Goal: Book appointment/travel/reservation

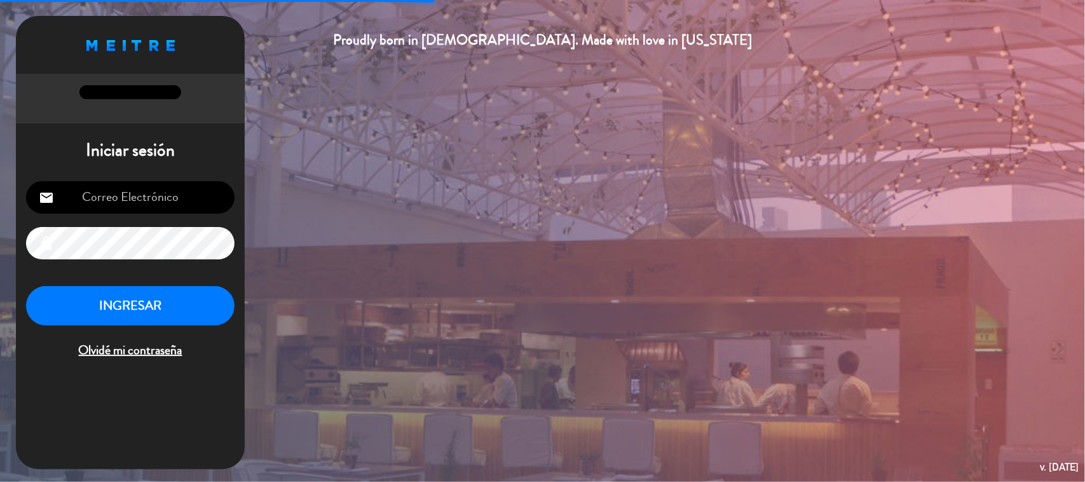
type input "[EMAIL_ADDRESS][DOMAIN_NAME]"
click at [134, 321] on button "INGRESAR" at bounding box center [130, 306] width 209 height 40
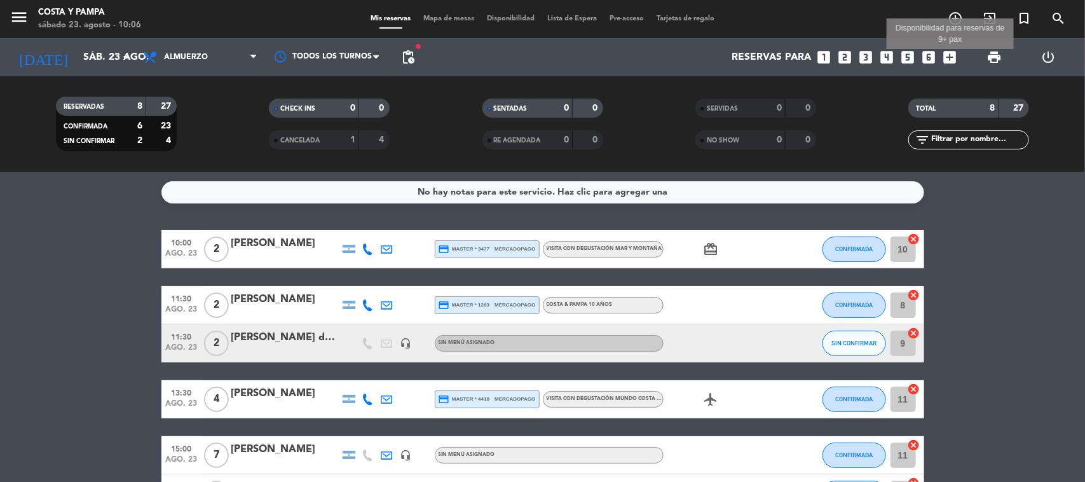
click at [954, 57] on icon "add_box" at bounding box center [950, 57] width 17 height 17
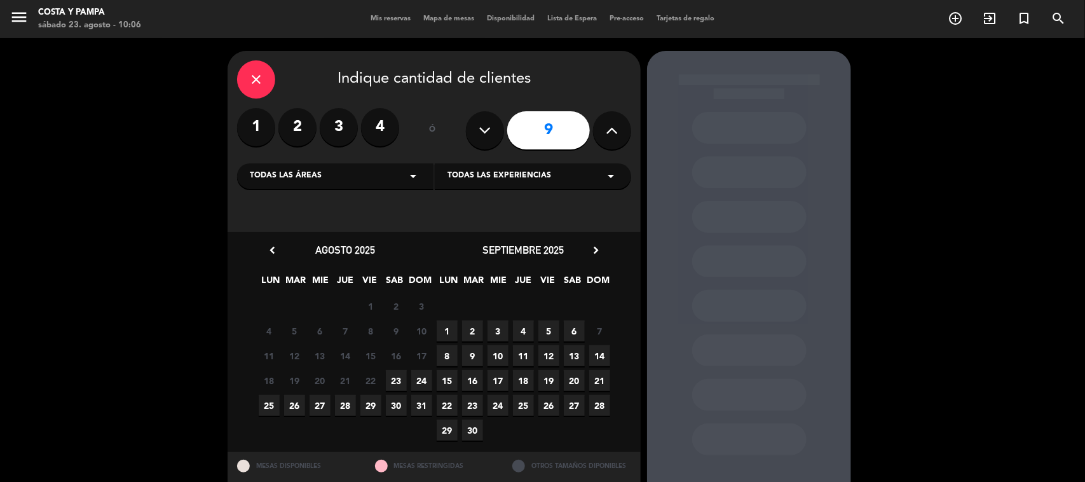
click at [606, 132] on icon at bounding box center [612, 130] width 12 height 19
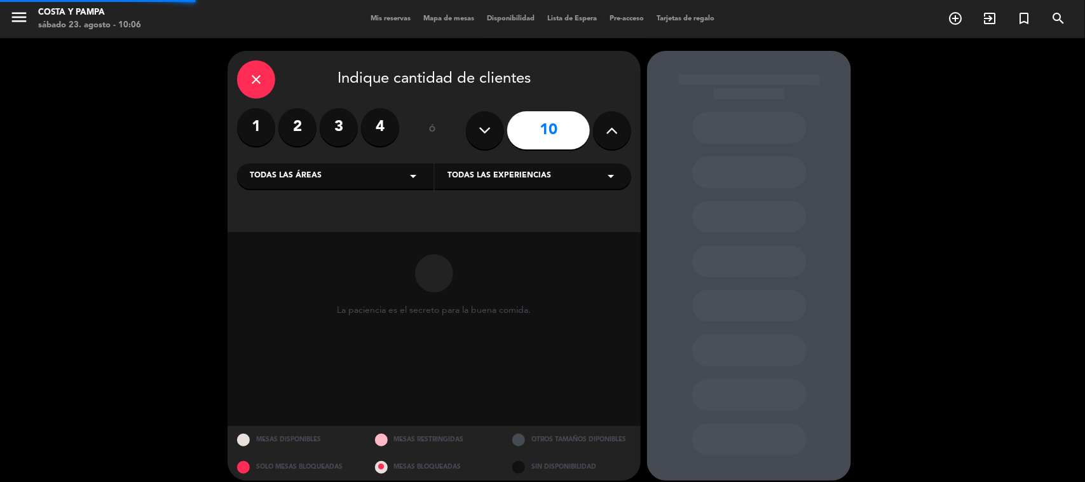
click at [606, 132] on icon at bounding box center [612, 130] width 12 height 19
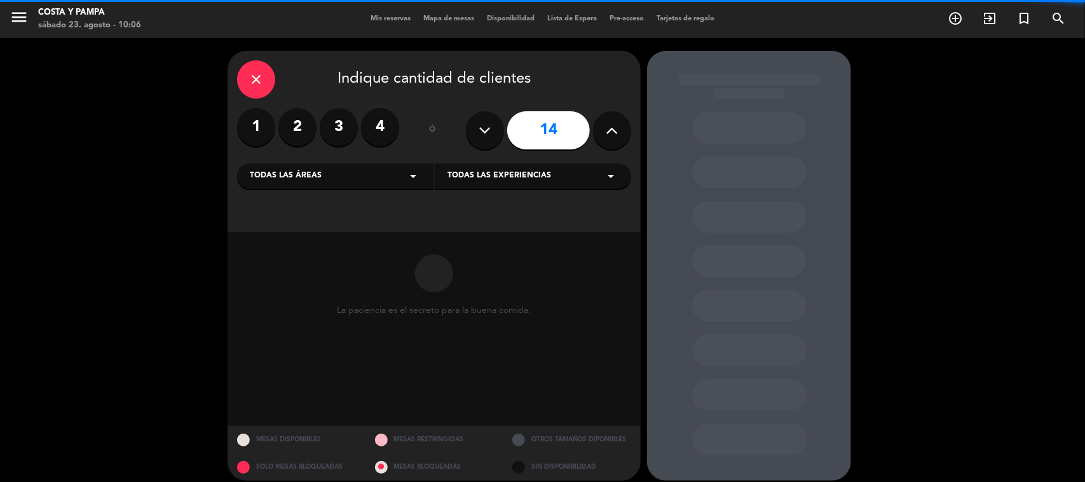
click at [606, 132] on icon at bounding box center [612, 130] width 12 height 19
type input "16"
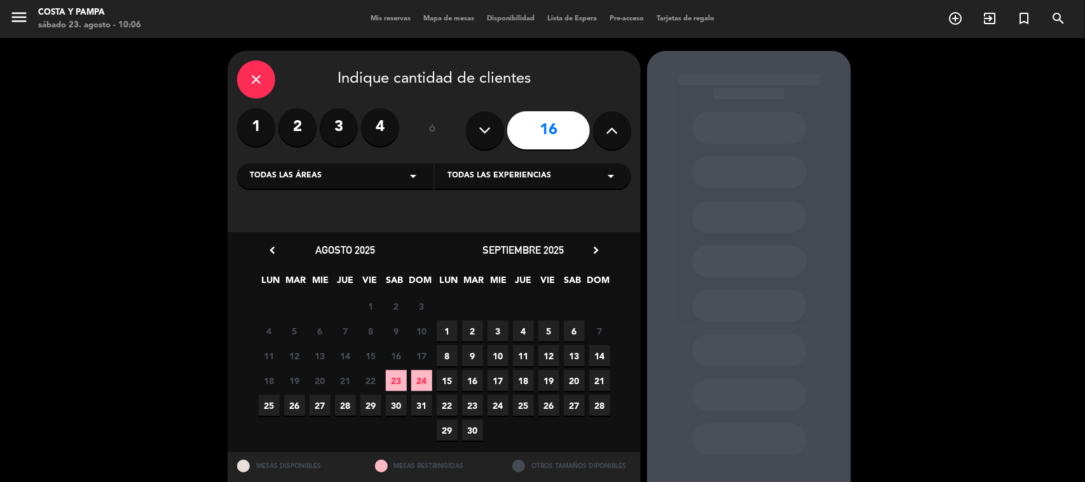
click at [578, 357] on span "13" at bounding box center [574, 355] width 21 height 21
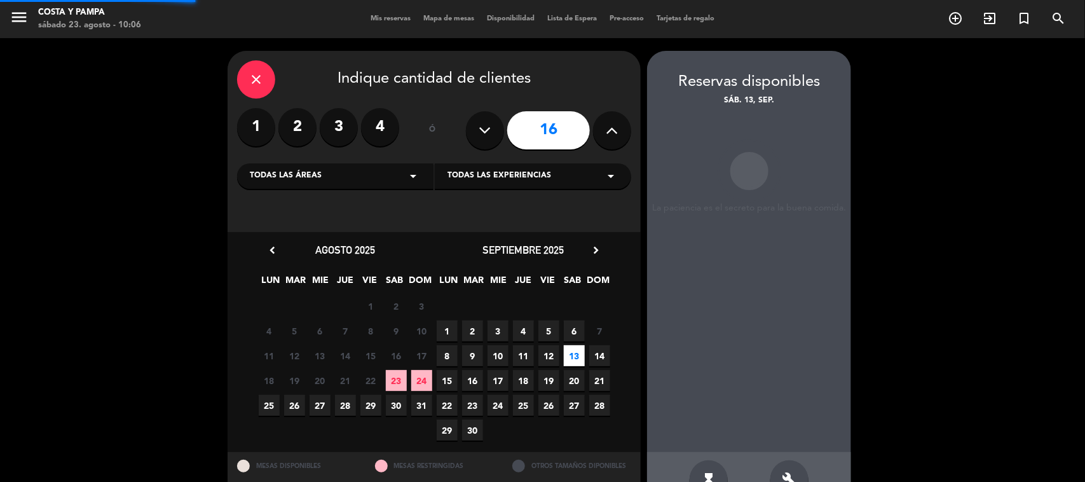
scroll to position [36, 0]
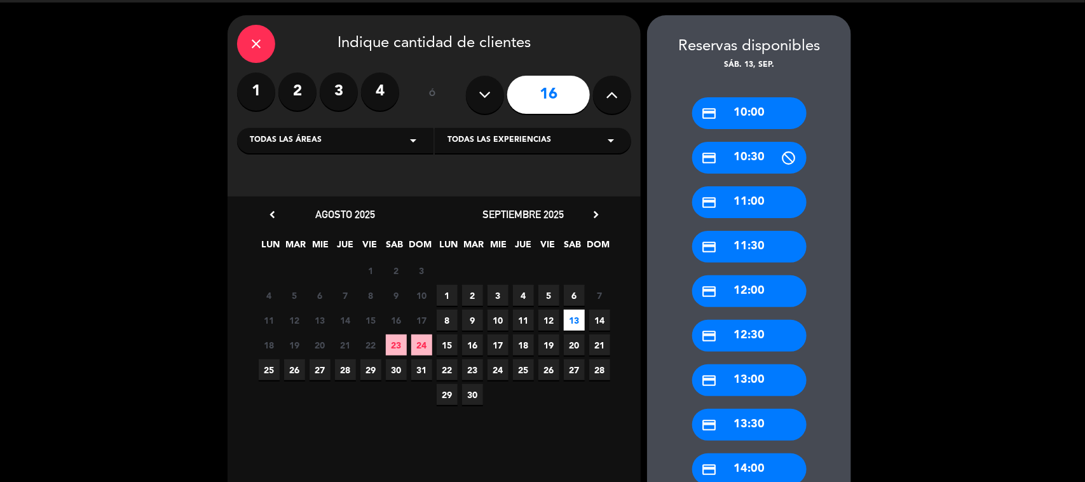
click at [750, 425] on div "credit_card 13:30" at bounding box center [749, 425] width 114 height 32
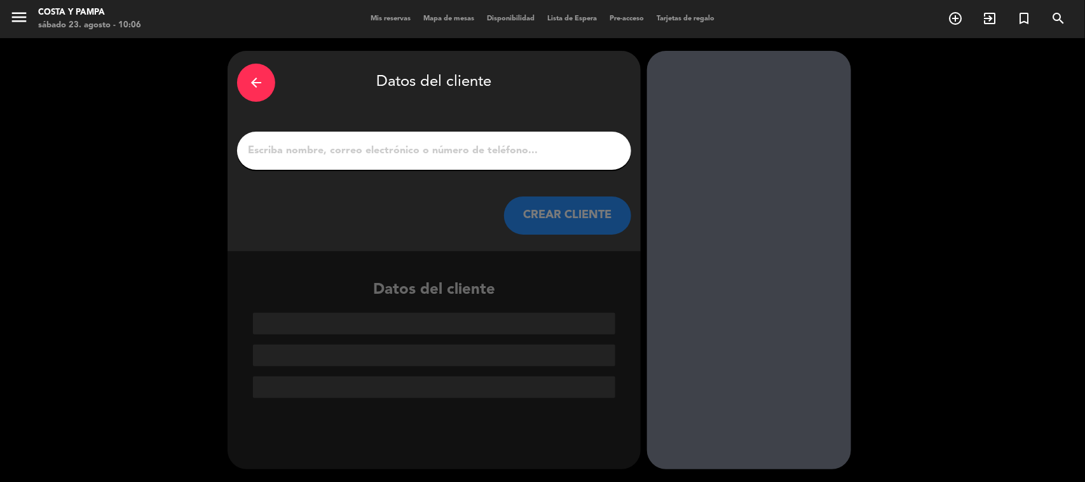
click at [450, 145] on input "1" at bounding box center [434, 151] width 375 height 18
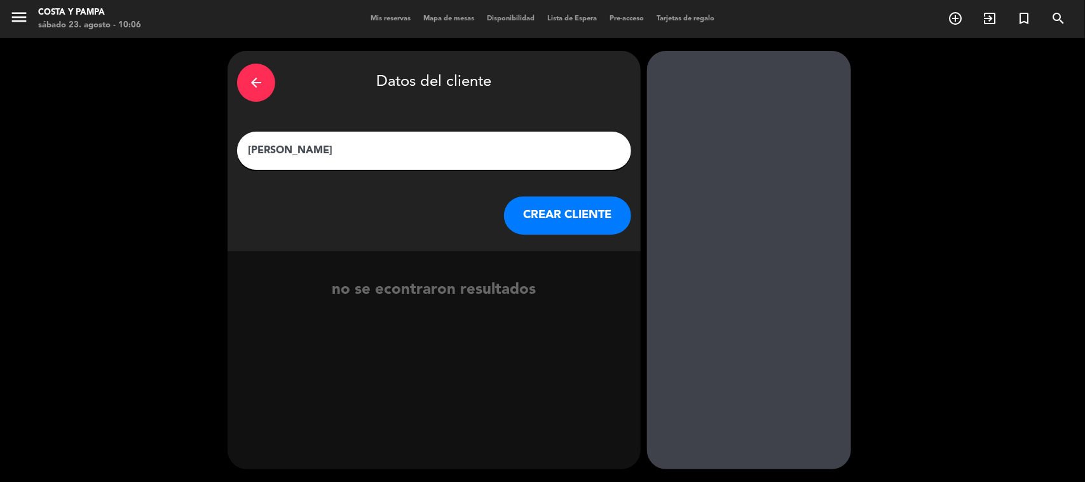
type input "[PERSON_NAME]"
click at [545, 212] on button "CREAR CLIENTE" at bounding box center [567, 215] width 127 height 38
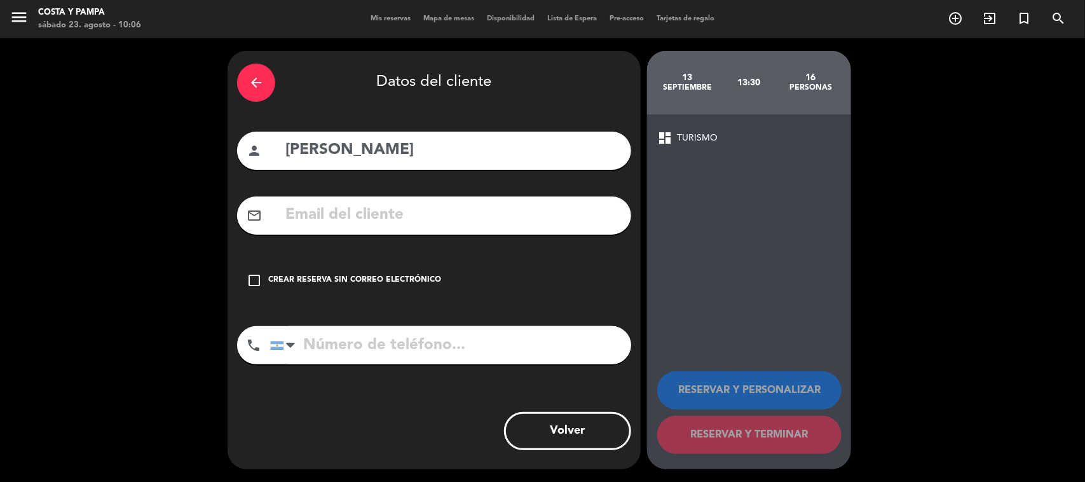
click at [259, 280] on icon "check_box_outline_blank" at bounding box center [254, 280] width 15 height 15
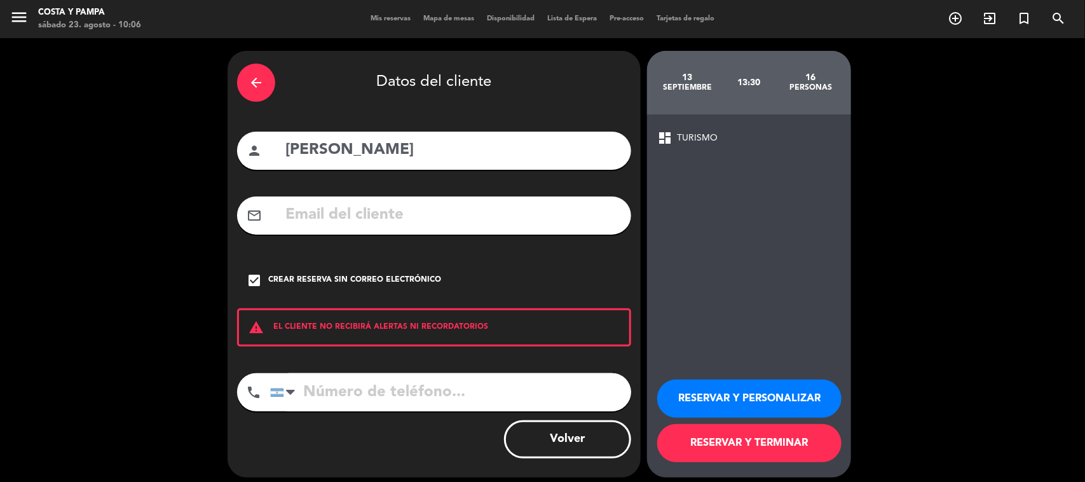
click at [741, 445] on button "RESERVAR Y TERMINAR" at bounding box center [749, 443] width 184 height 38
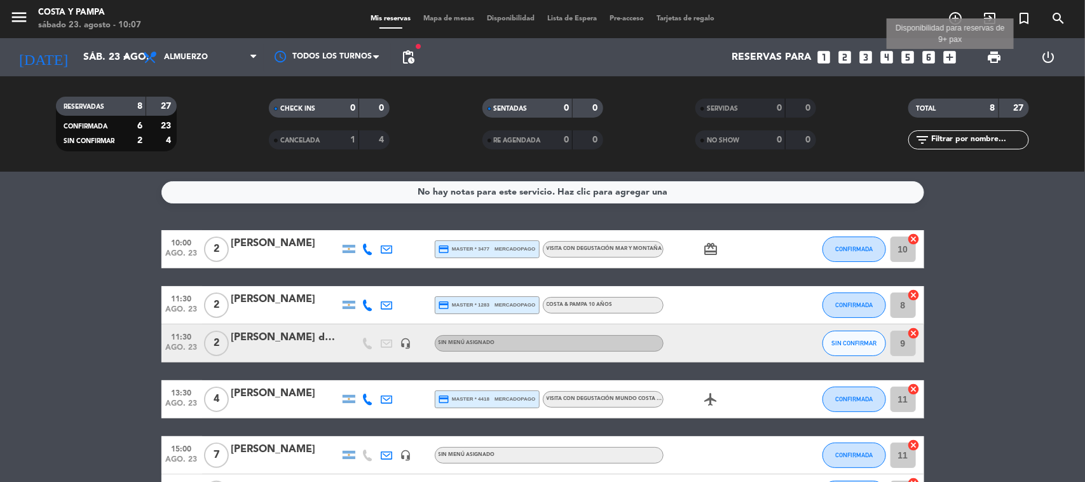
click at [952, 57] on icon "add_box" at bounding box center [950, 57] width 17 height 17
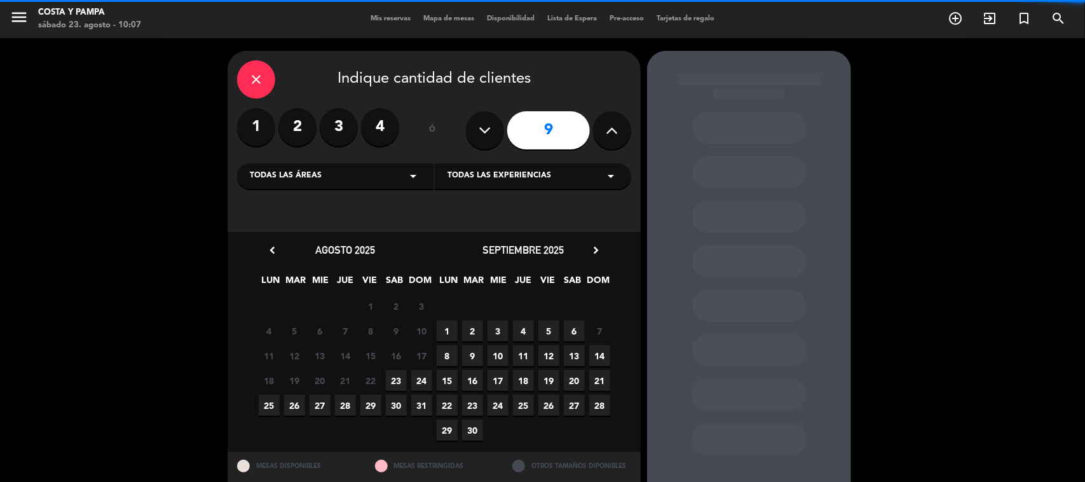
click at [610, 124] on icon at bounding box center [612, 130] width 12 height 19
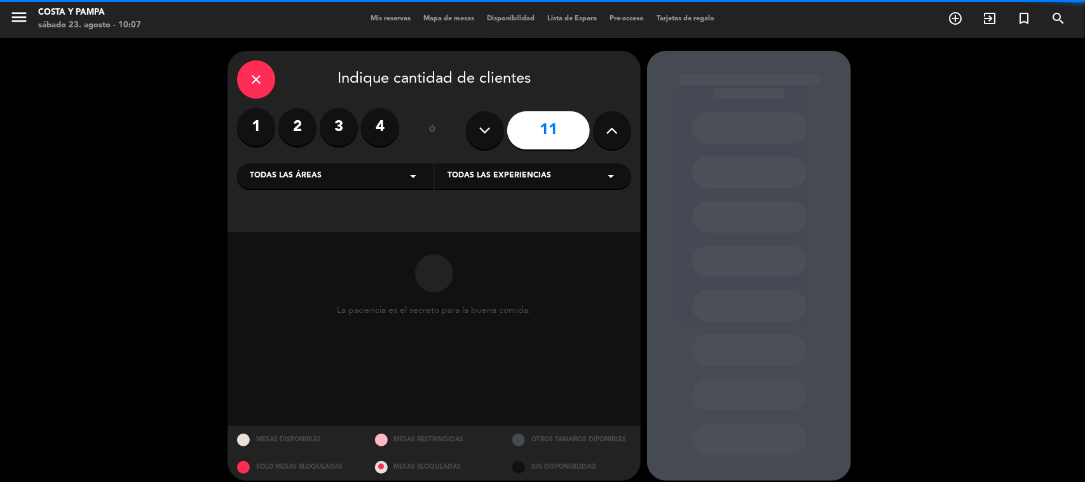
click at [610, 124] on icon at bounding box center [612, 130] width 12 height 19
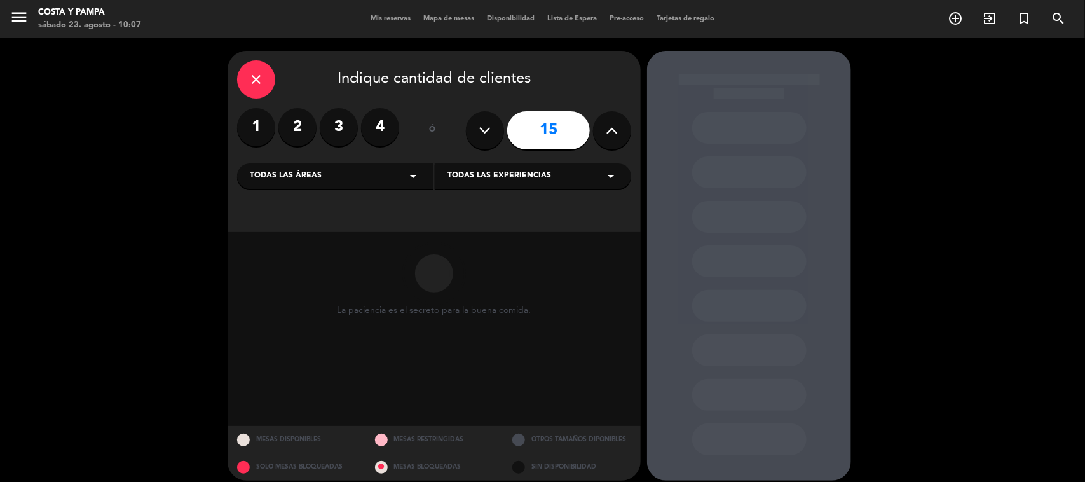
click at [610, 124] on icon at bounding box center [612, 130] width 12 height 19
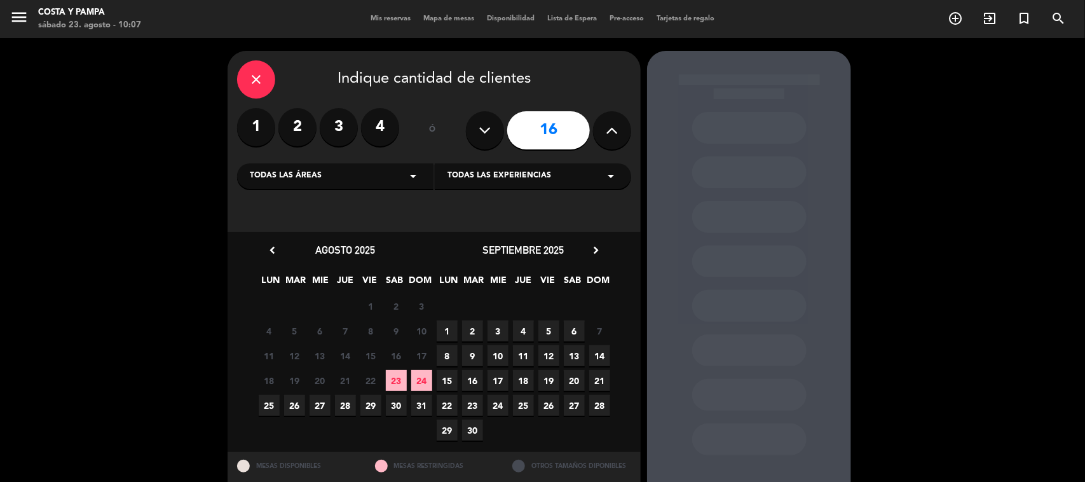
click at [610, 124] on icon at bounding box center [612, 130] width 12 height 19
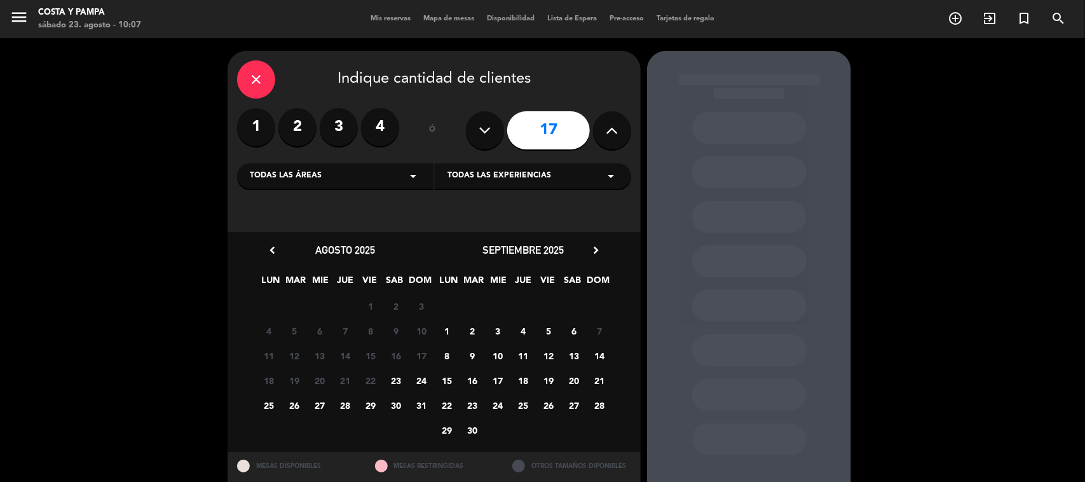
click at [479, 128] on icon at bounding box center [485, 130] width 12 height 19
type input "16"
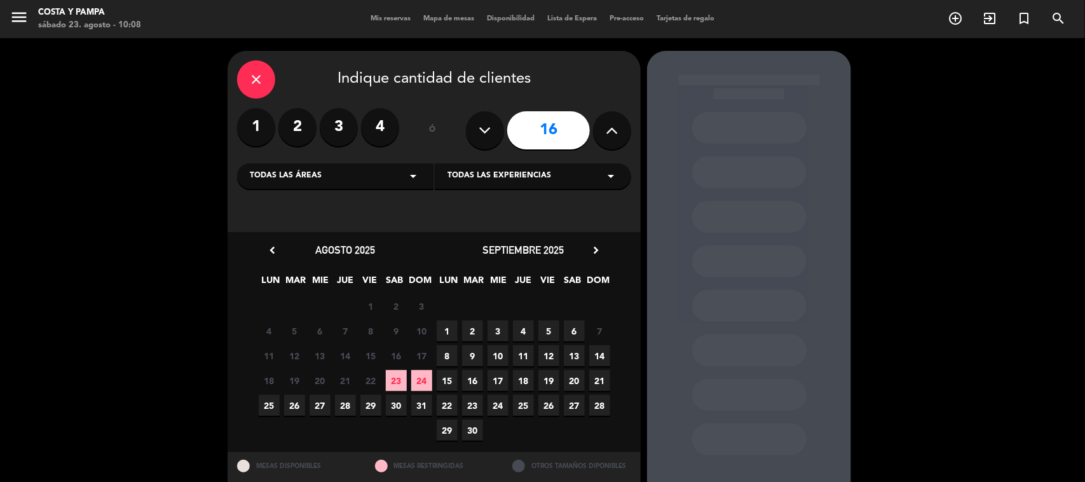
click at [523, 407] on span "25" at bounding box center [523, 405] width 21 height 21
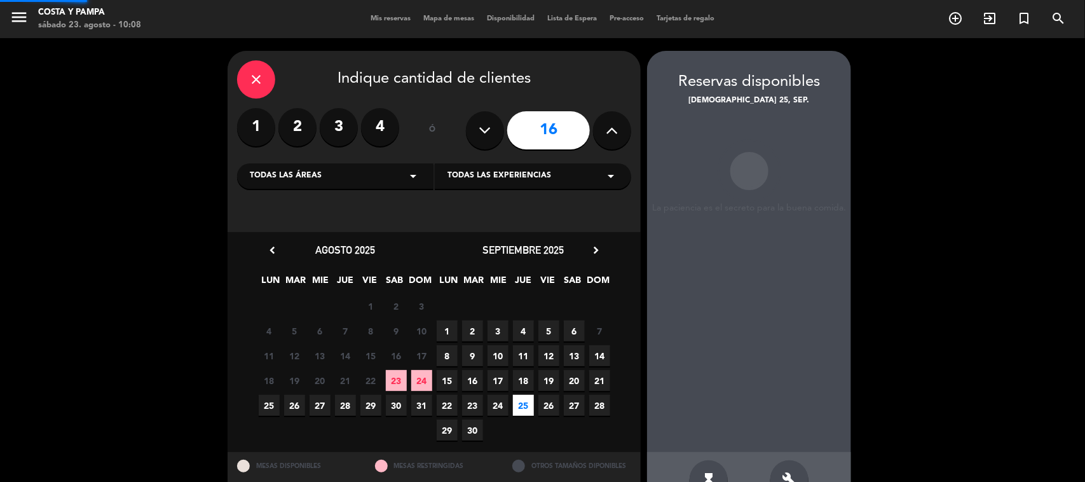
scroll to position [36, 0]
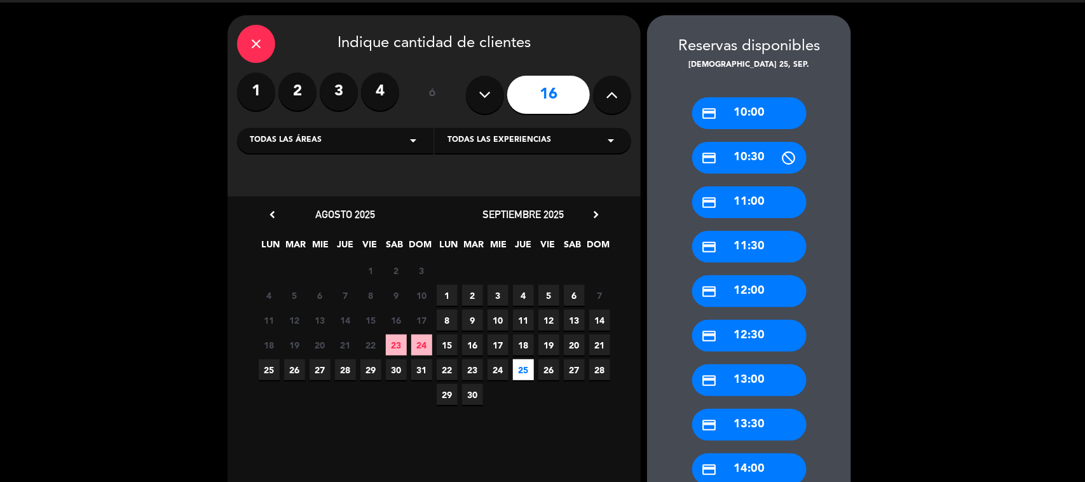
click at [763, 428] on div "credit_card 13:30" at bounding box center [749, 425] width 114 height 32
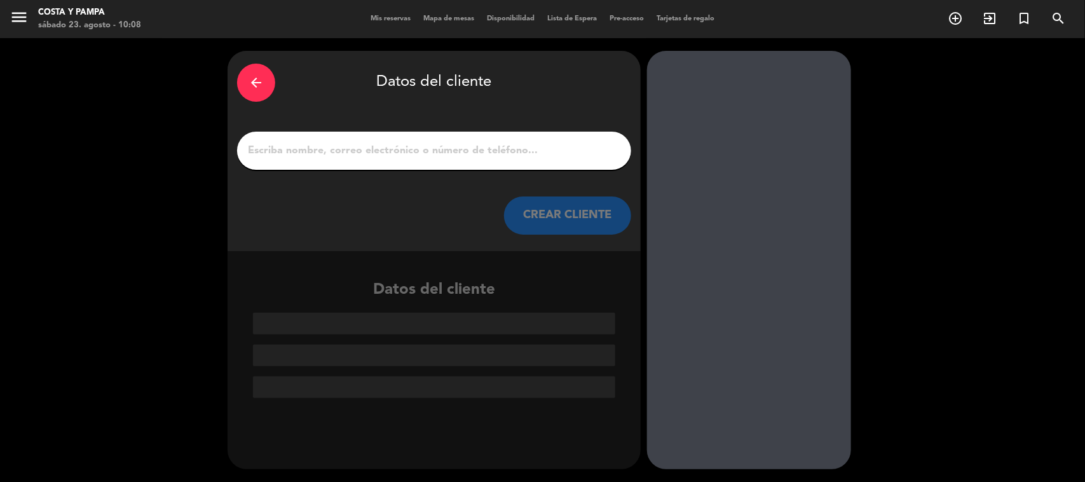
scroll to position [0, 0]
click at [406, 149] on input "1" at bounding box center [434, 151] width 375 height 18
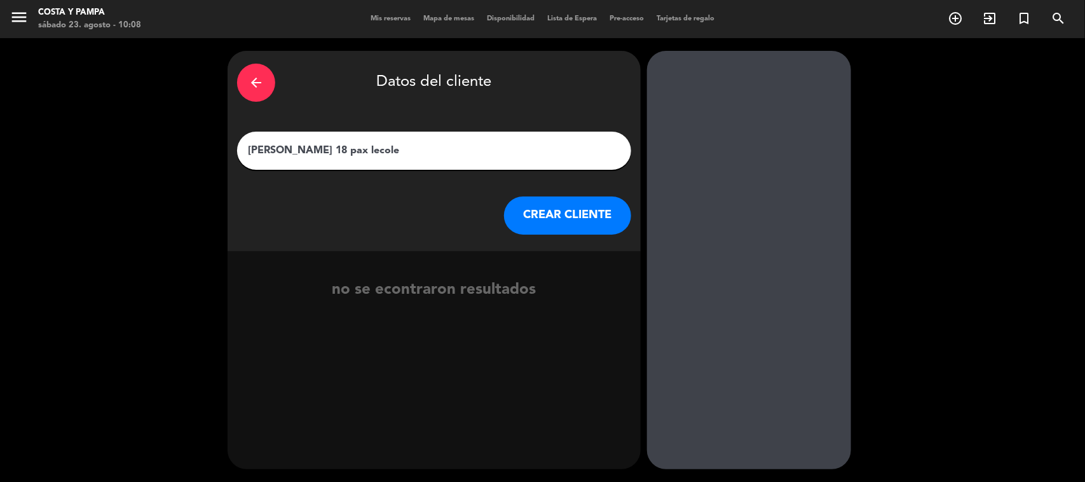
type input "[PERSON_NAME] 18 pax lecole"
click at [544, 202] on button "CREAR CLIENTE" at bounding box center [567, 215] width 127 height 38
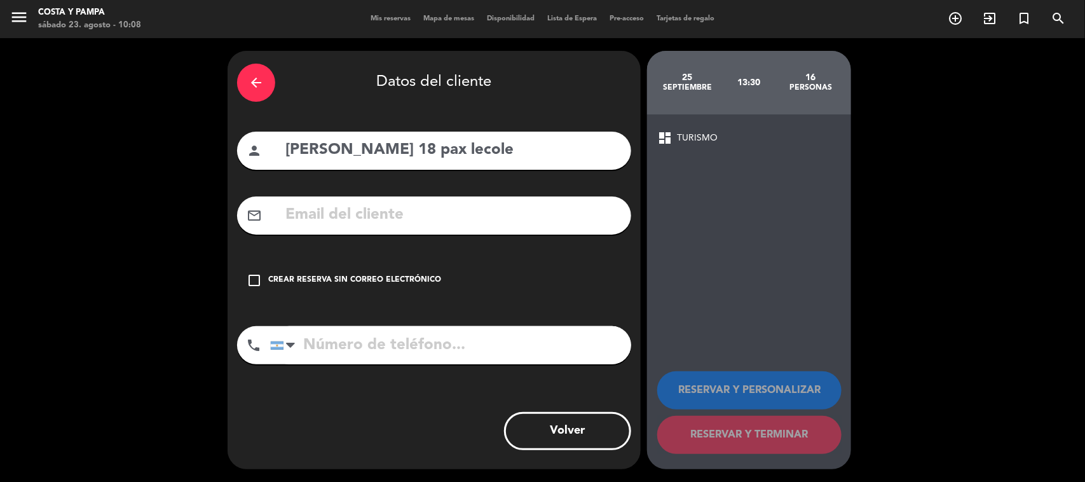
click at [255, 277] on icon "check_box_outline_blank" at bounding box center [254, 280] width 15 height 15
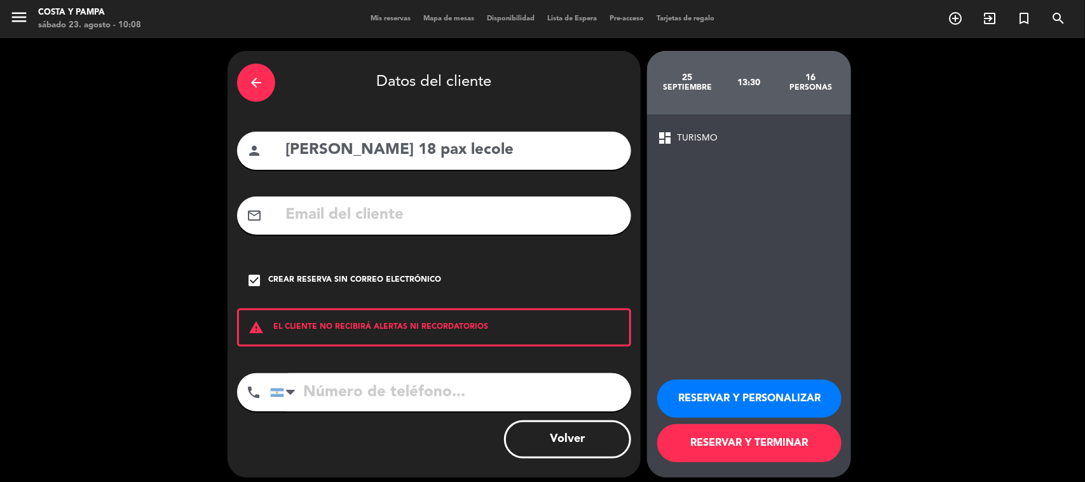
click at [758, 446] on button "RESERVAR Y TERMINAR" at bounding box center [749, 443] width 184 height 38
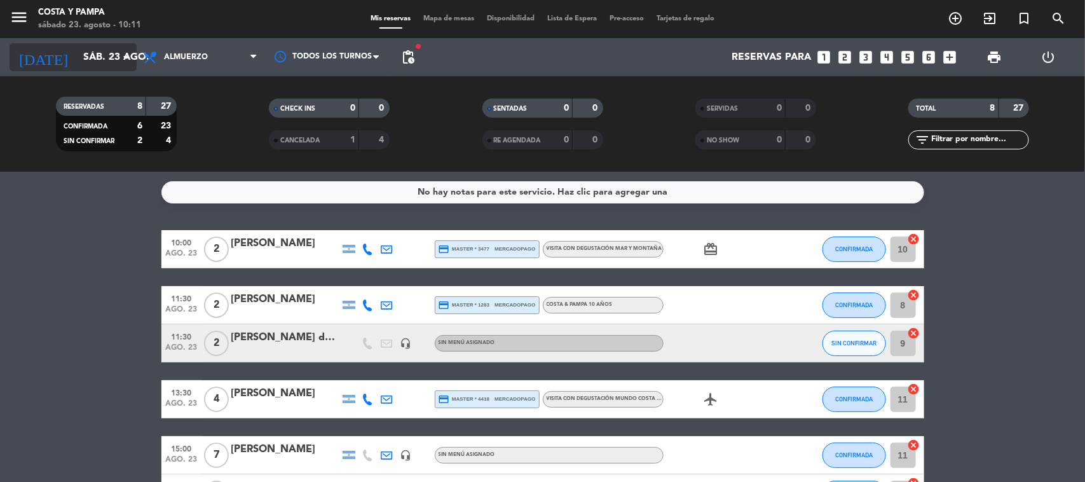
click at [116, 59] on input "sáb. 23 ago." at bounding box center [144, 57] width 134 height 25
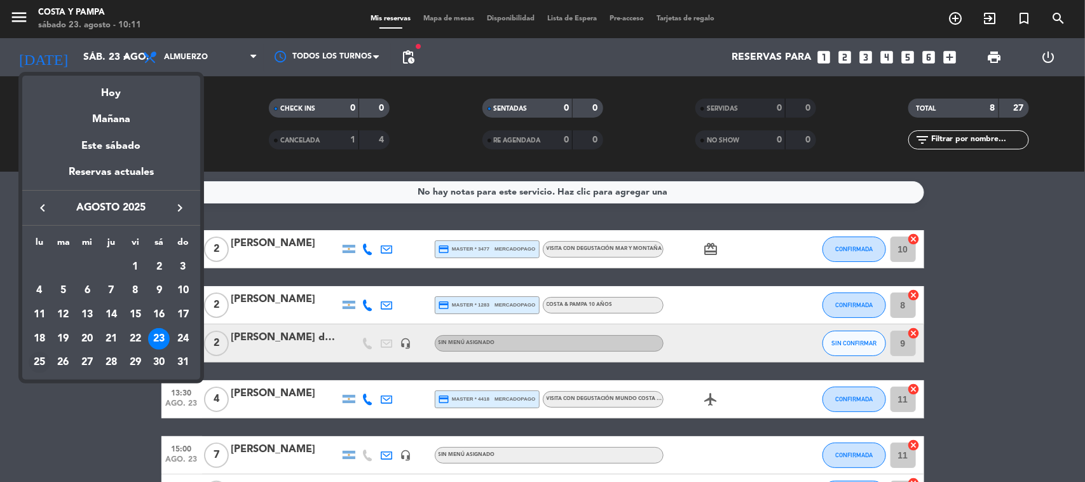
click at [39, 359] on div "25" at bounding box center [40, 363] width 22 height 22
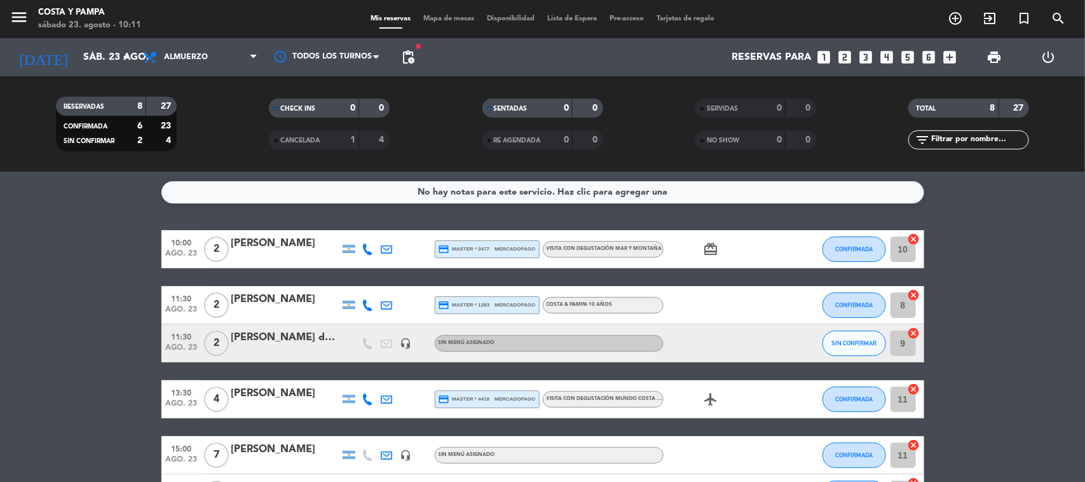
type input "lun. 25 ago."
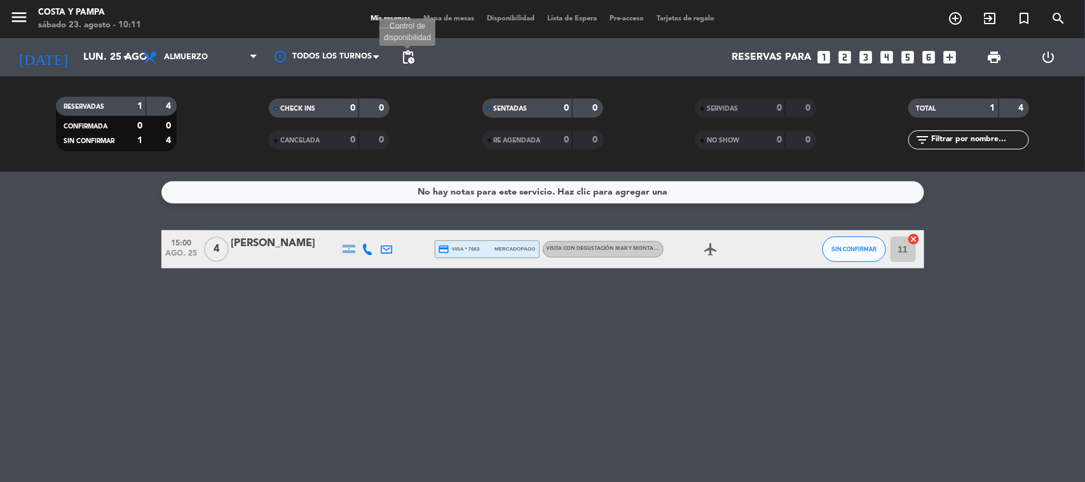
click at [405, 58] on span "pending_actions" at bounding box center [407, 57] width 15 height 15
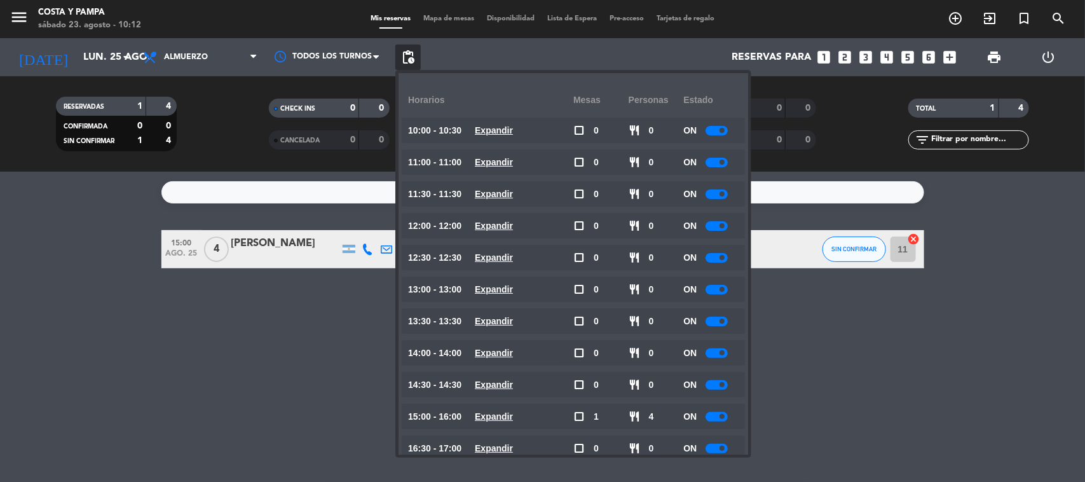
click at [725, 191] on span at bounding box center [722, 193] width 5 height 5
click at [723, 322] on span at bounding box center [722, 320] width 5 height 5
click at [283, 317] on div "No hay notas para este servicio. Haz clic para agregar una 15:00 ago. 25 4 [PER…" at bounding box center [542, 327] width 1085 height 310
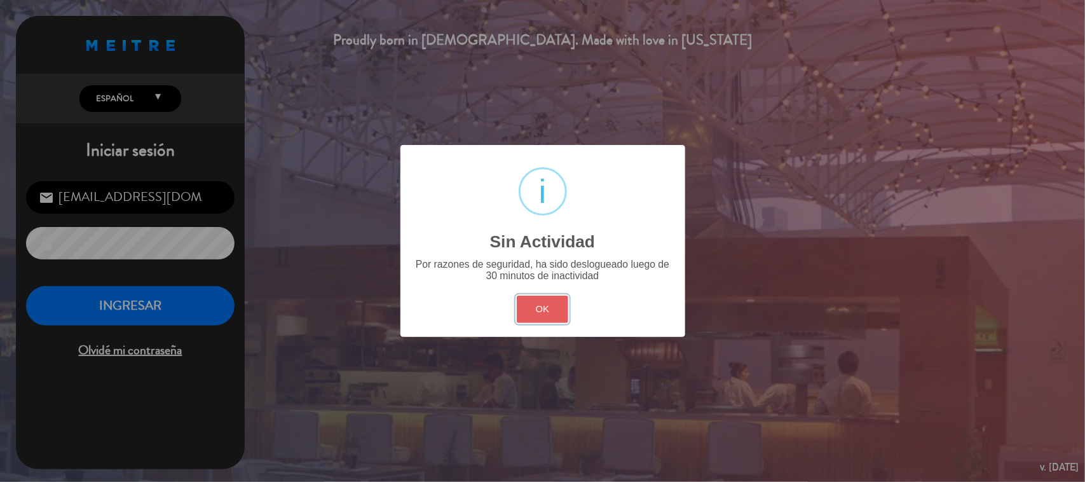
click at [550, 309] on button "OK" at bounding box center [542, 309] width 51 height 27
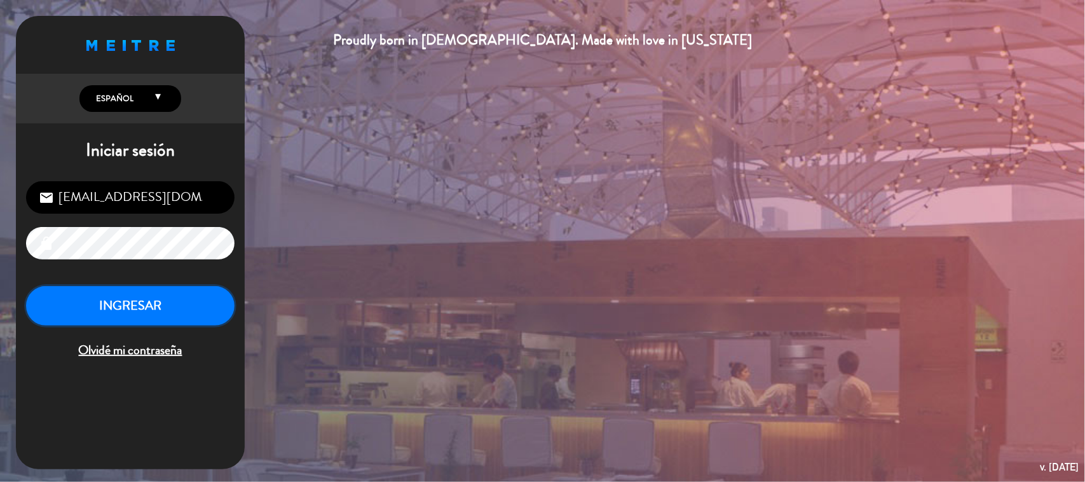
click at [123, 296] on button "INGRESAR" at bounding box center [130, 306] width 209 height 40
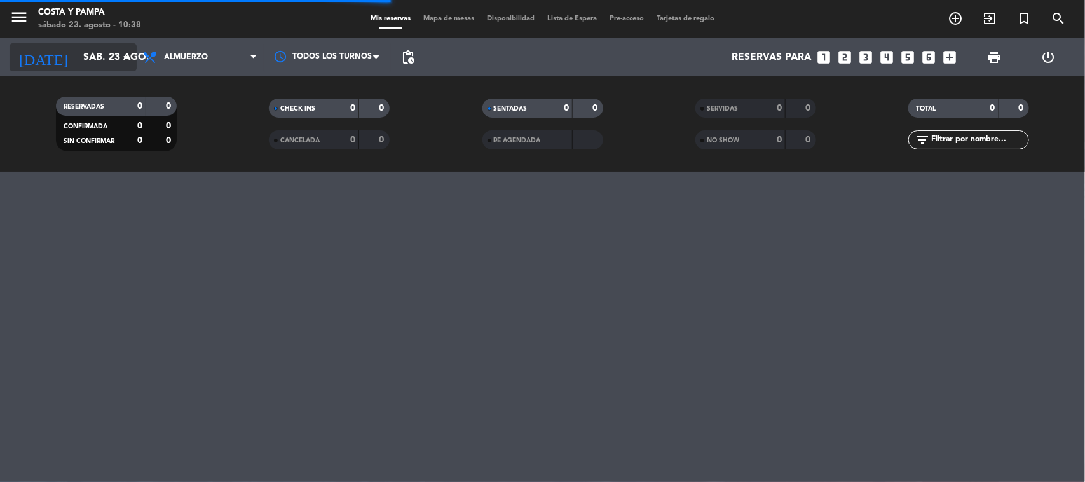
click at [119, 55] on icon "arrow_drop_down" at bounding box center [125, 57] width 15 height 15
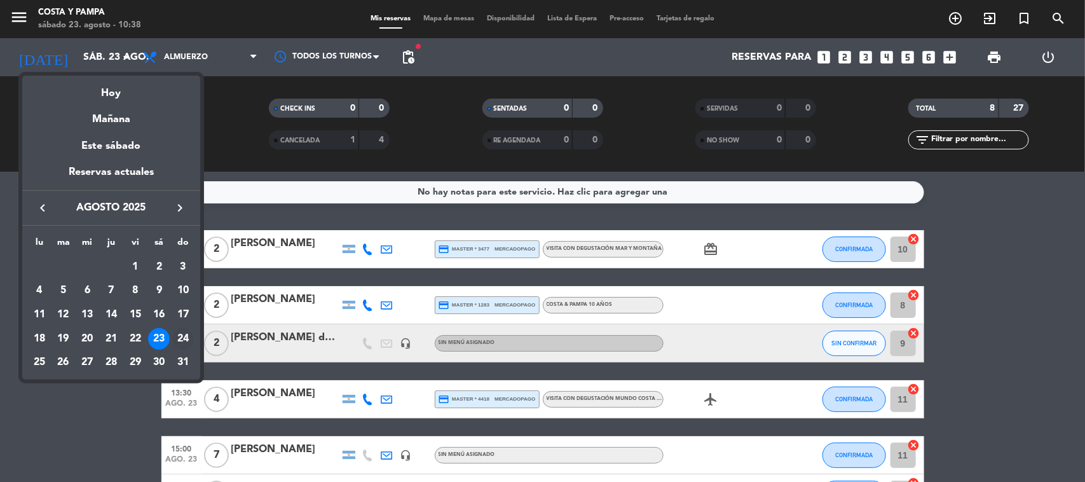
click at [186, 338] on div "24" at bounding box center [183, 339] width 22 height 22
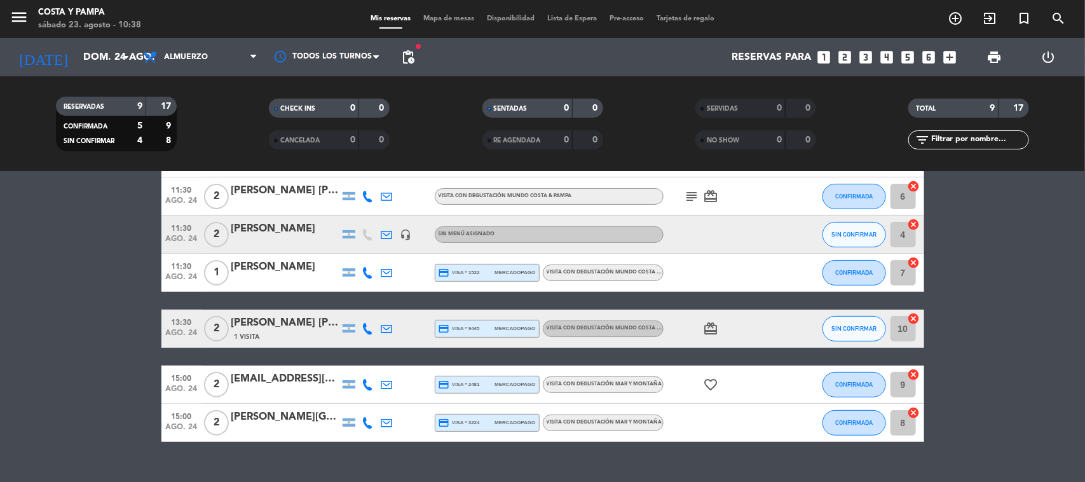
scroll to position [184, 0]
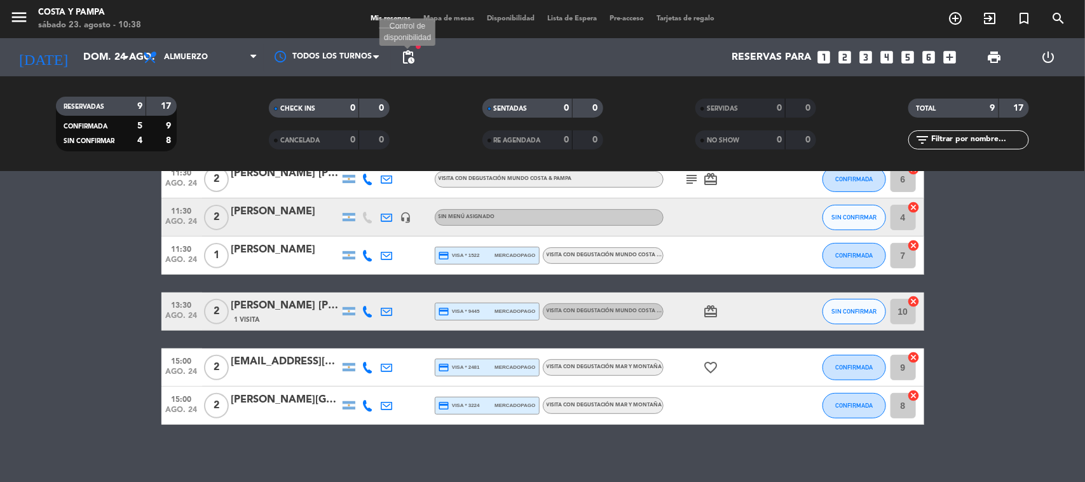
click at [407, 53] on span "pending_actions" at bounding box center [407, 57] width 15 height 15
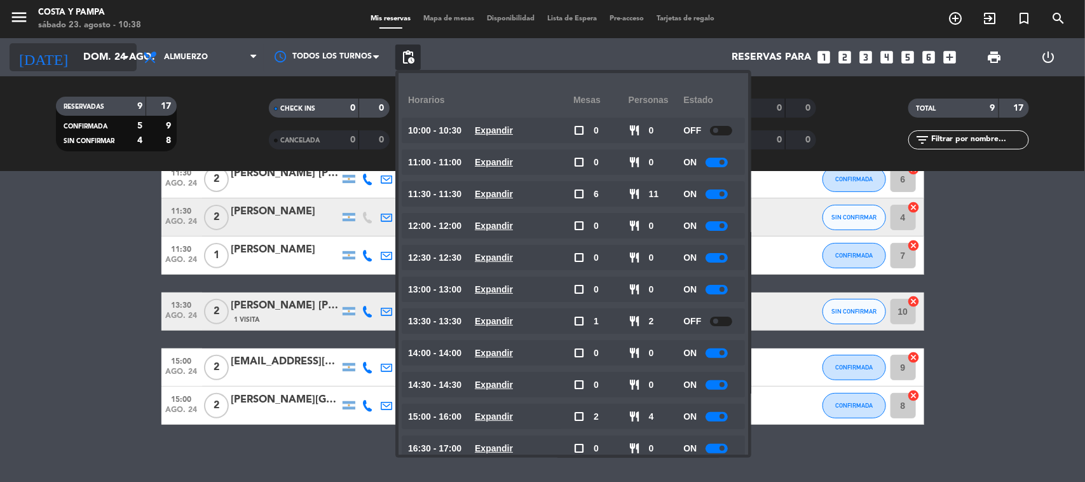
click at [97, 57] on input "dom. 24 ago." at bounding box center [144, 57] width 134 height 25
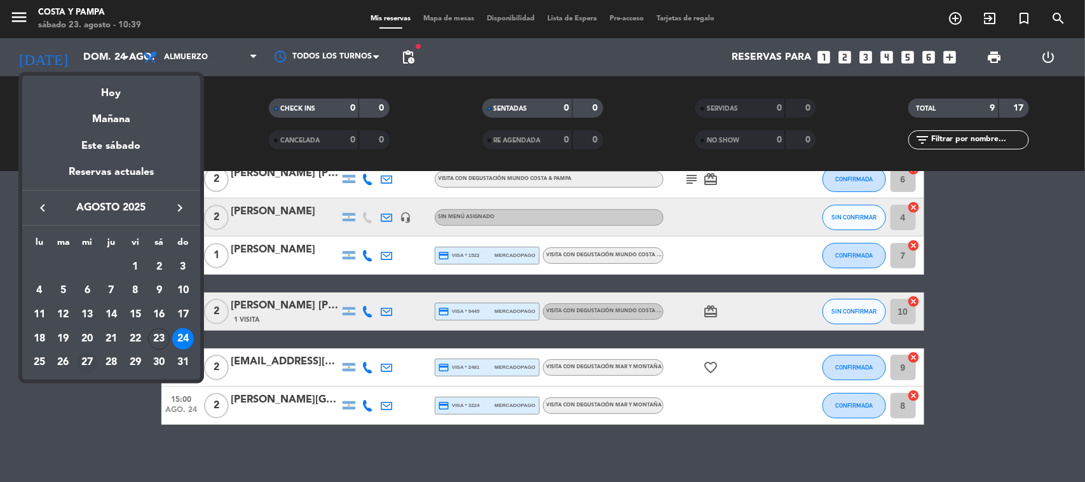
click at [79, 360] on div "27" at bounding box center [87, 363] width 22 height 22
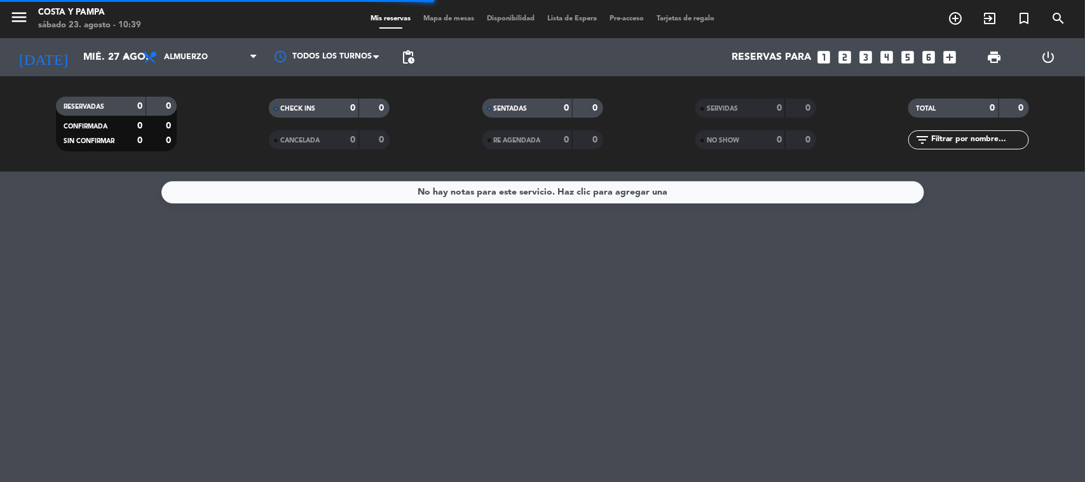
scroll to position [0, 0]
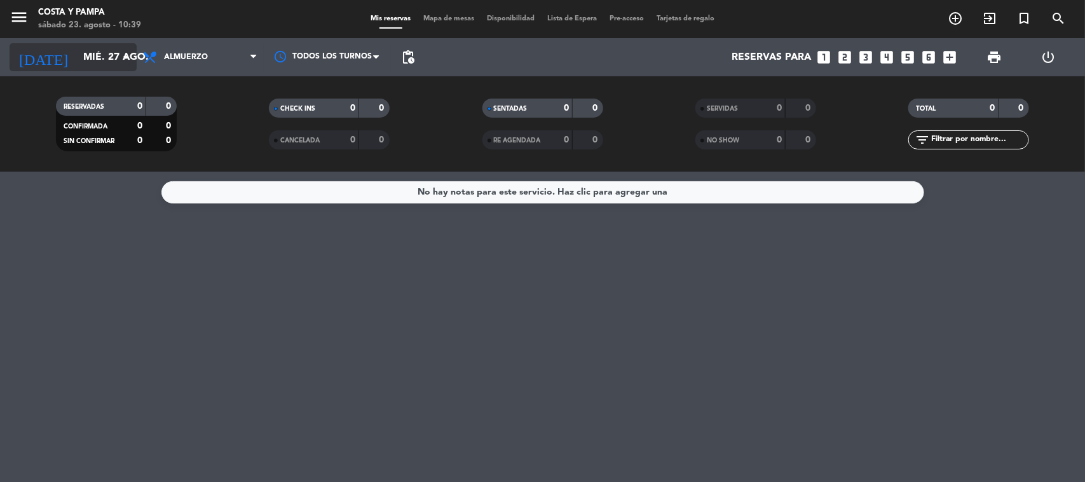
click at [78, 53] on input "mié. 27 ago." at bounding box center [144, 57] width 134 height 25
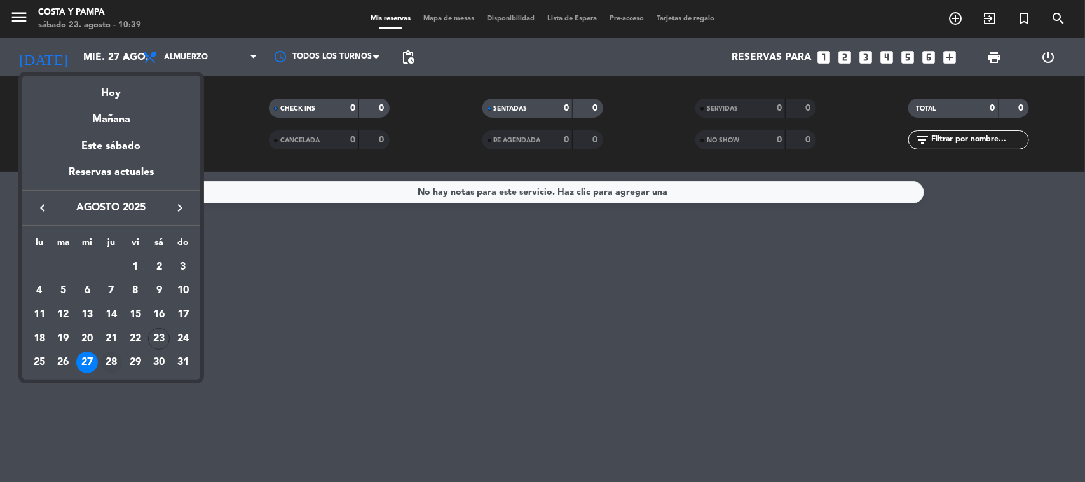
click at [109, 359] on div "28" at bounding box center [111, 363] width 22 height 22
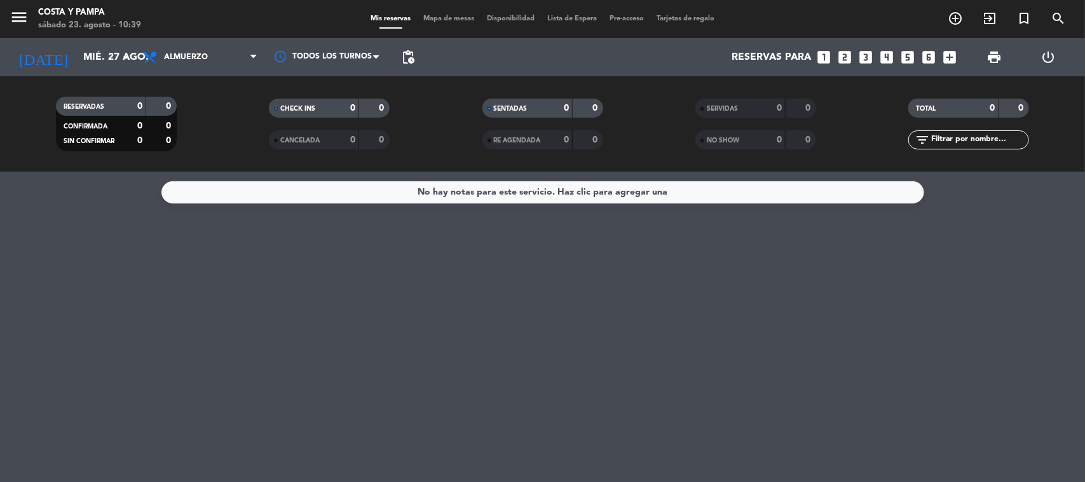
type input "jue. 28 ago."
